Goal: Entertainment & Leisure: Consume media (video, audio)

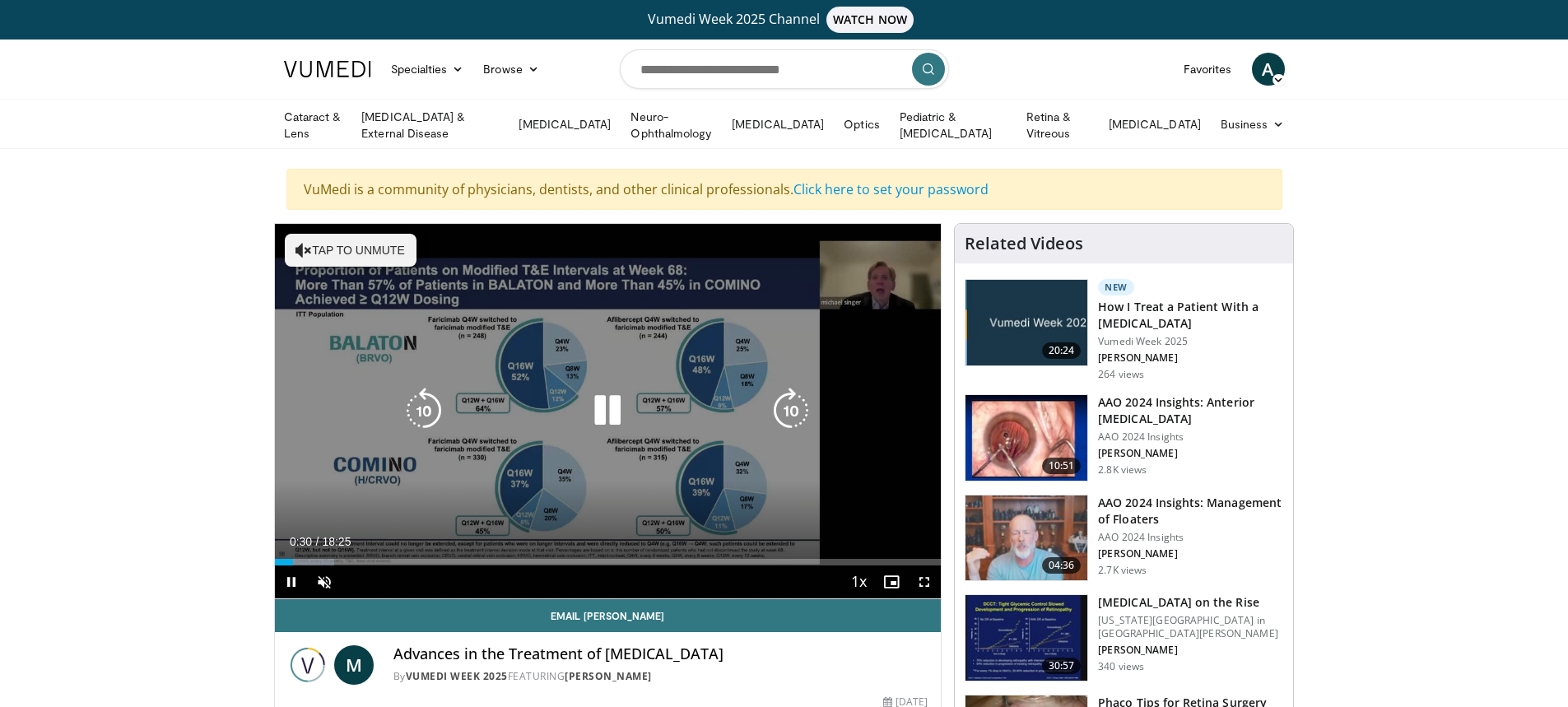
click at [297, 242] on icon "Video Player" at bounding box center [304, 250] width 17 height 17
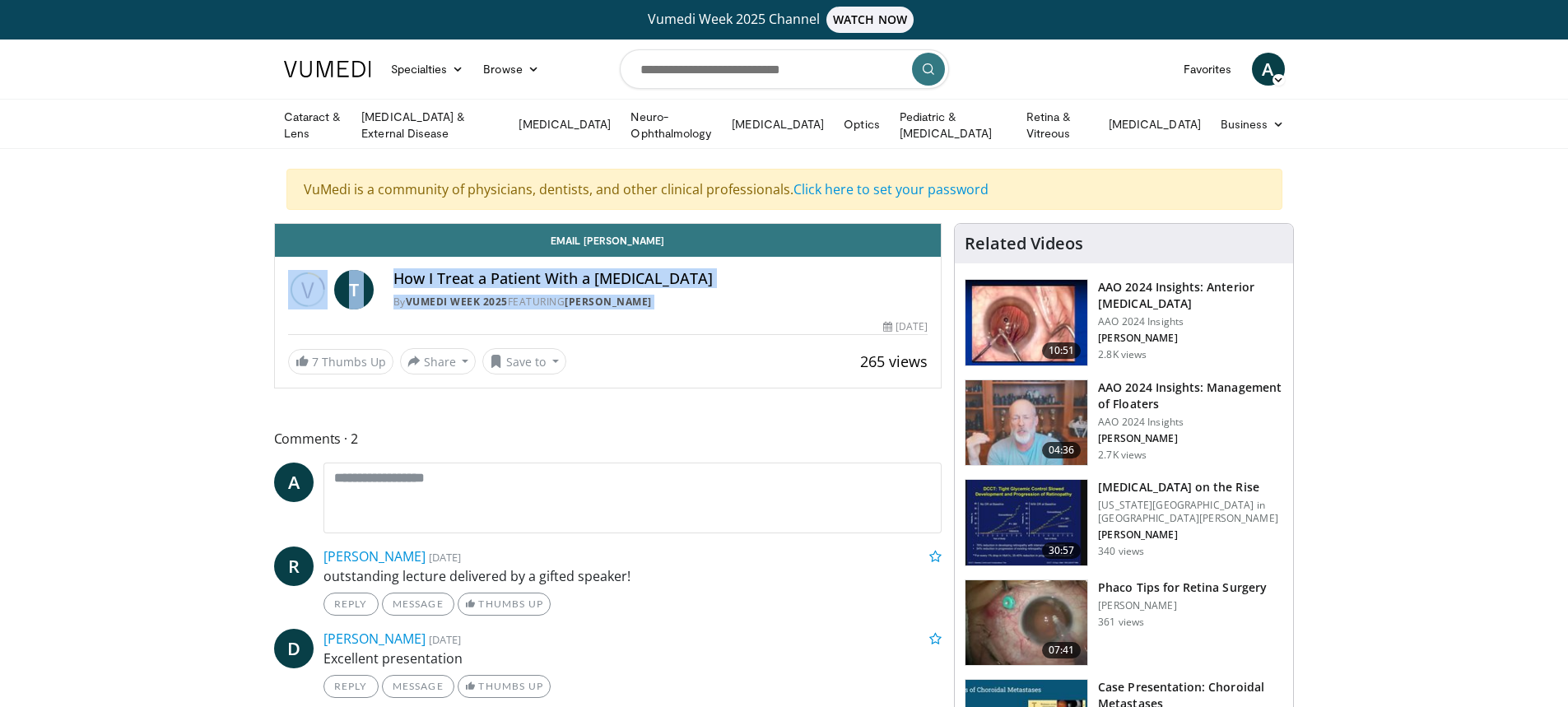
click at [1127, 301] on h3 "AAO 2024 Insights: Anterior Vitrectomy" at bounding box center [1190, 296] width 185 height 33
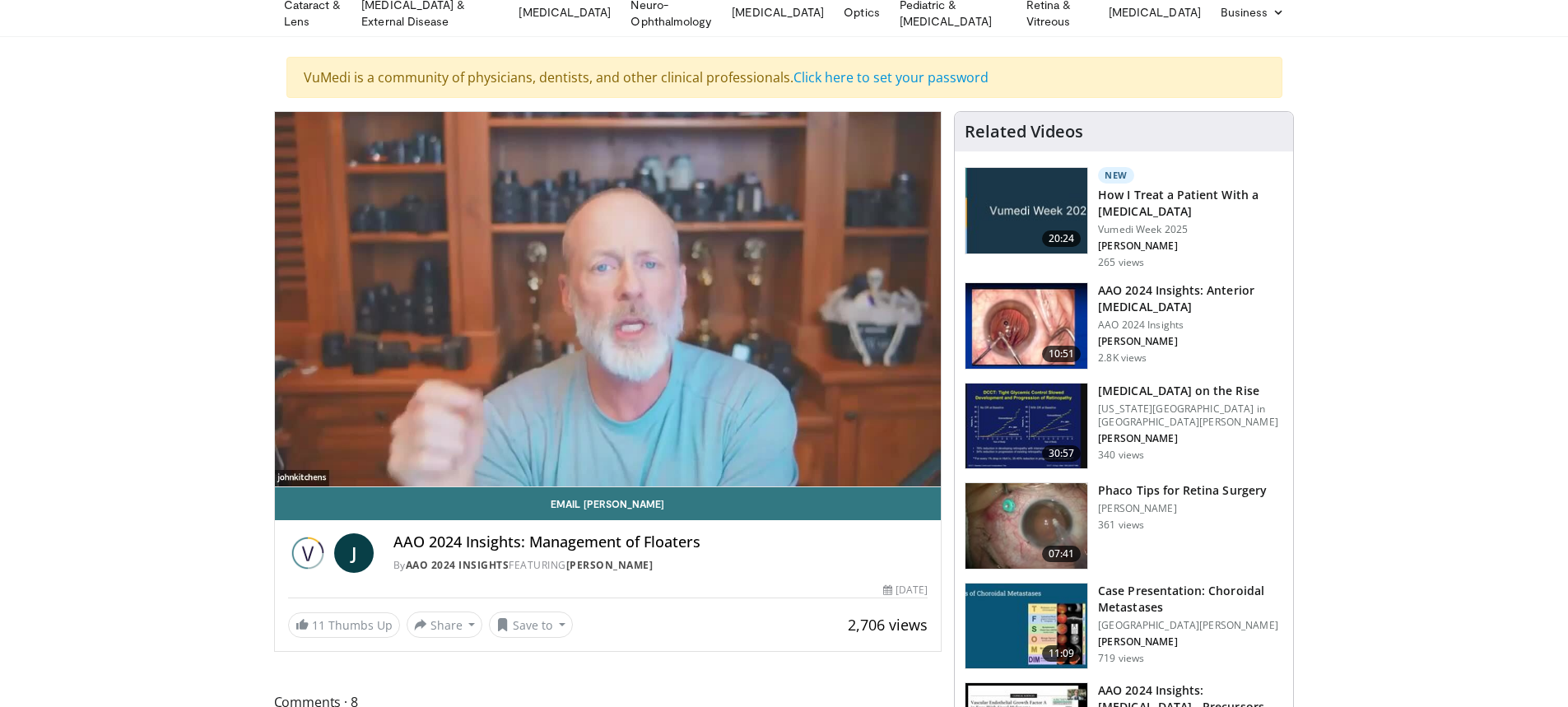
scroll to position [83, 0]
